Goal: Navigation & Orientation: Understand site structure

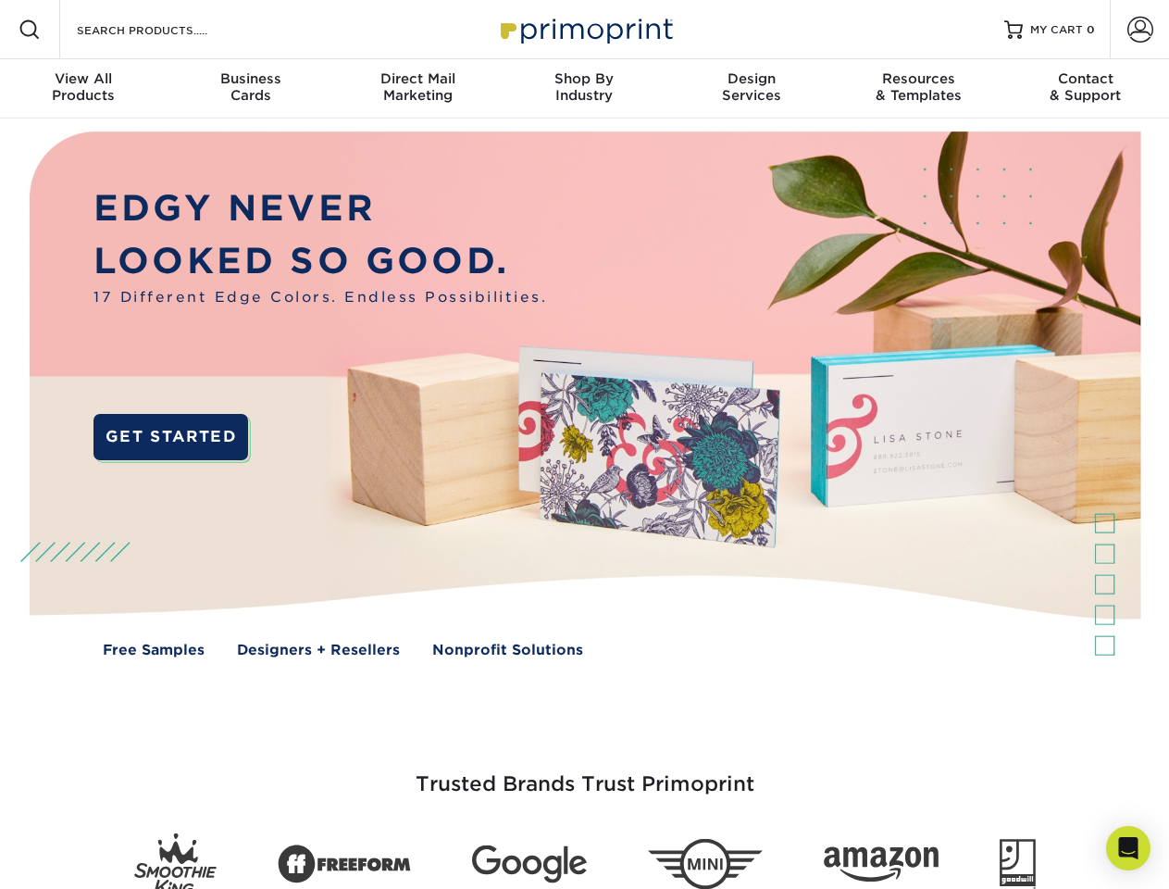
click at [584, 444] on img at bounding box center [584, 408] width 1157 height 579
click at [30, 30] on span at bounding box center [30, 30] width 22 height 22
click at [1140, 30] on span at bounding box center [1141, 30] width 26 height 26
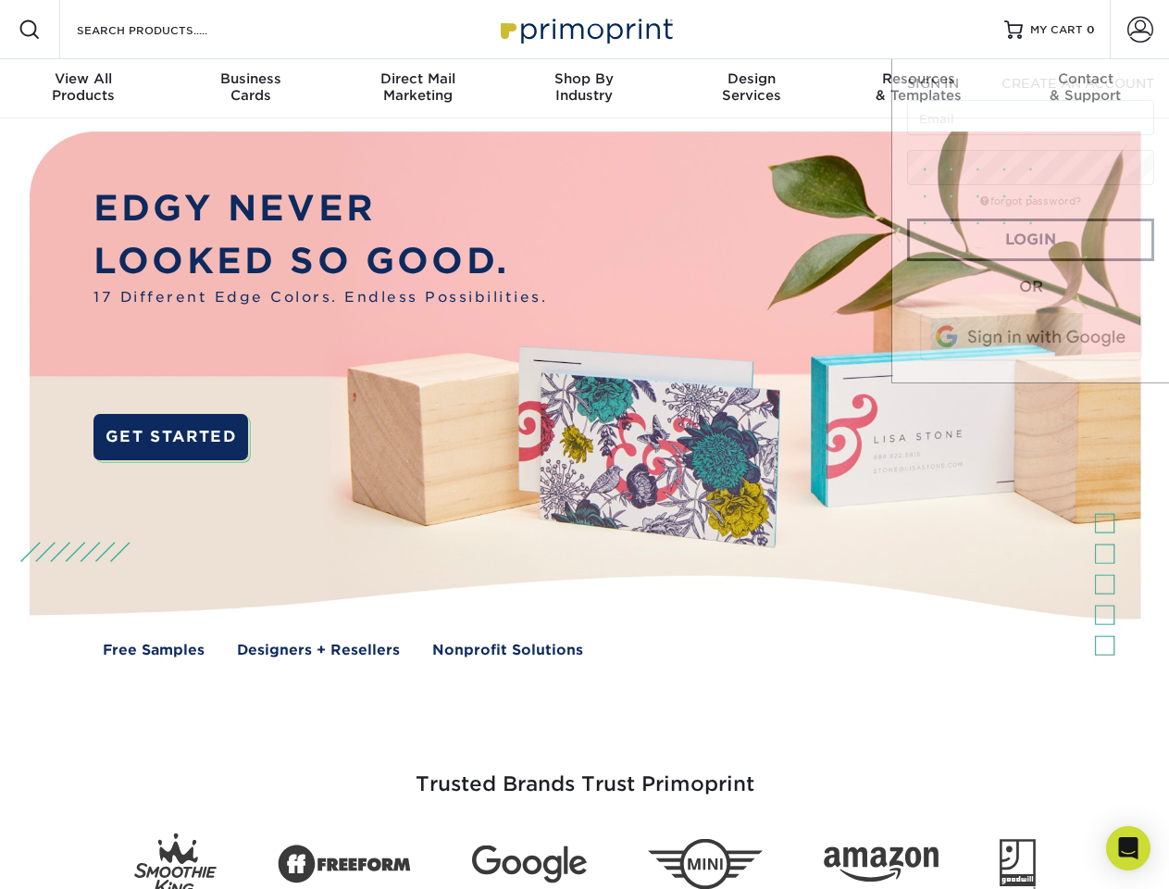
click at [83, 89] on div "View All Products" at bounding box center [83, 86] width 167 height 33
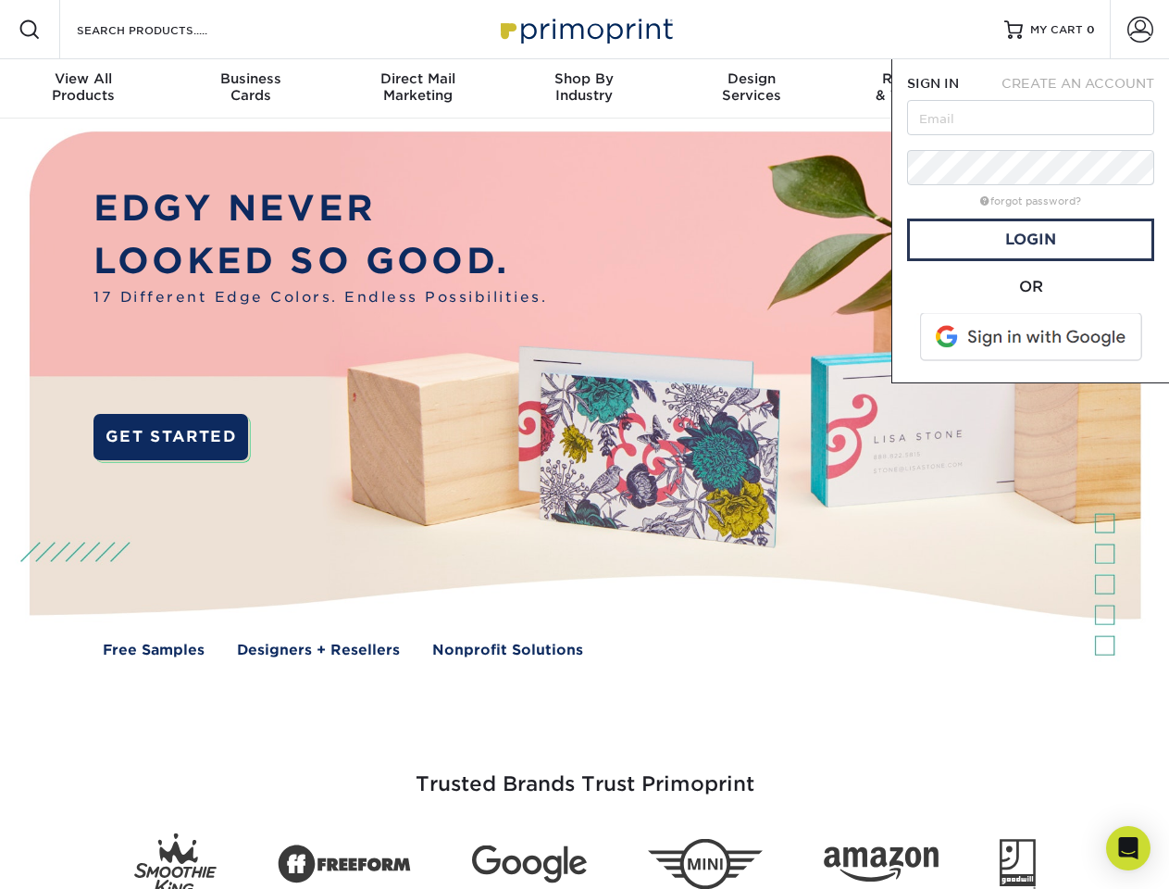
click at [250, 89] on div "Business Cards" at bounding box center [250, 86] width 167 height 33
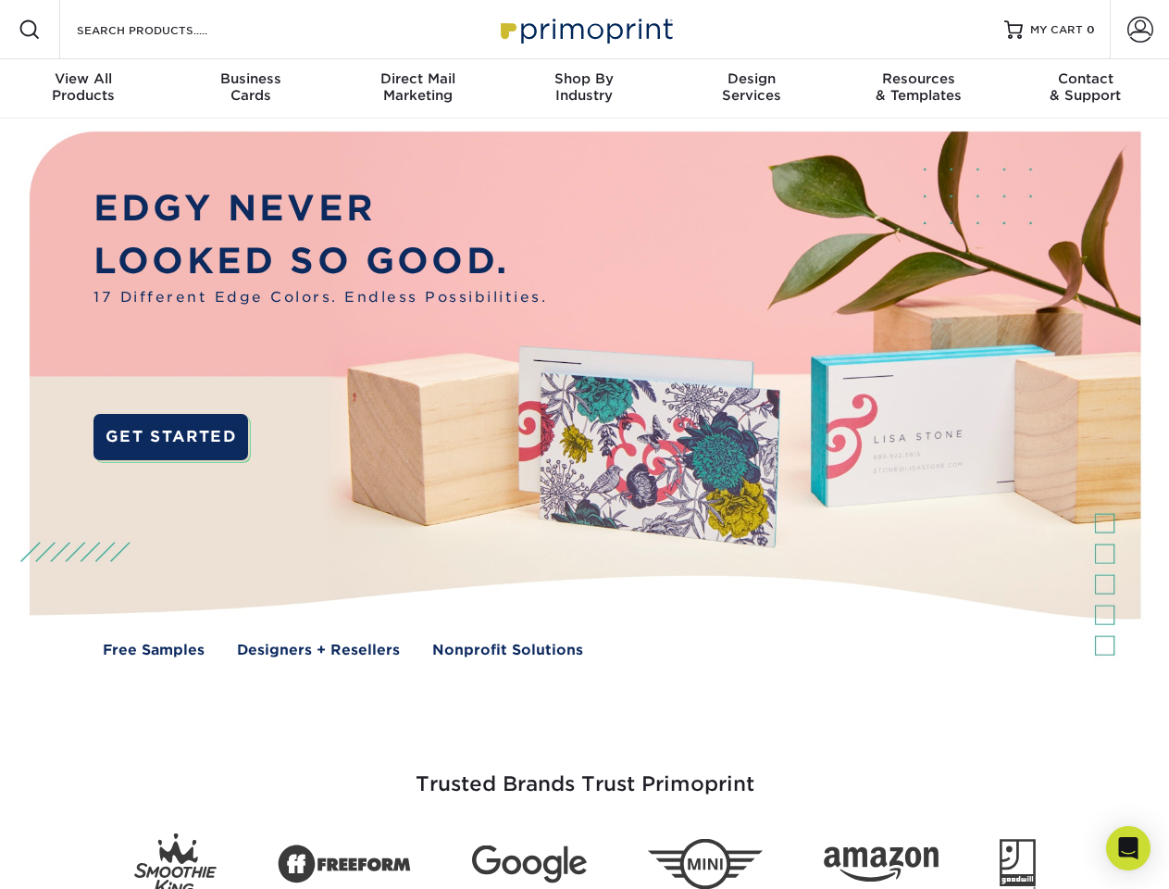
click at [418, 89] on div "Direct Mail Marketing" at bounding box center [417, 86] width 167 height 33
click at [584, 89] on div "Shop By Industry" at bounding box center [584, 86] width 167 height 33
click at [752, 89] on div "Design Services" at bounding box center [751, 86] width 167 height 33
click at [918, 89] on div "Resources & Templates" at bounding box center [918, 86] width 167 height 33
click at [1086, 89] on div "Contact & Support" at bounding box center [1086, 86] width 167 height 33
